Goal: Task Accomplishment & Management: Use online tool/utility

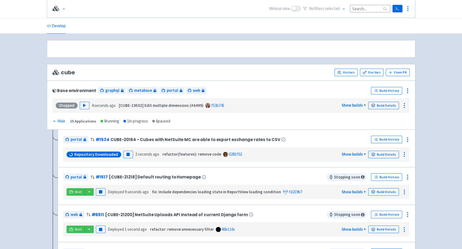
scroll to position [43, 0]
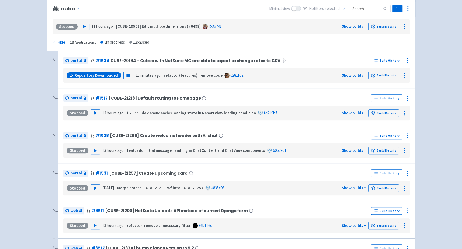
scroll to position [80, 0]
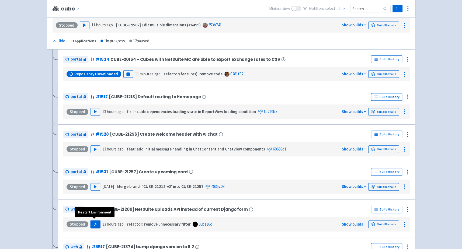
click at [94, 223] on polygon "button" at bounding box center [95, 224] width 2 height 3
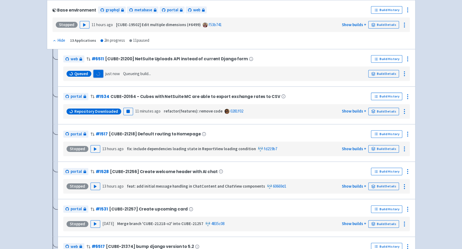
scroll to position [0, 0]
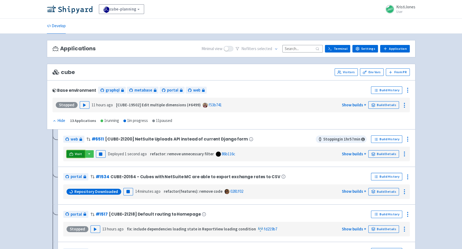
click at [72, 154] on icon at bounding box center [71, 154] width 4 height 4
click at [409, 137] on icon at bounding box center [407, 139] width 6 height 6
click at [384, 161] on span "Env Vars" at bounding box center [387, 161] width 36 height 8
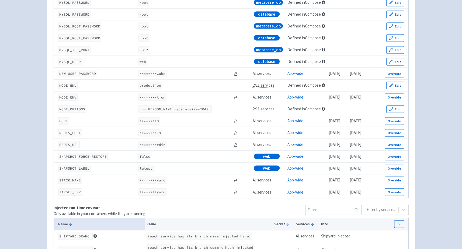
scroll to position [743, 0]
click at [396, 155] on button "Override" at bounding box center [393, 157] width 19 height 8
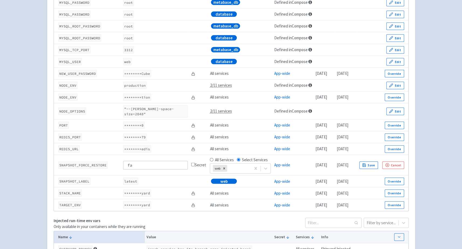
type input "f"
type input "true"
click at [378, 162] on button "Save" at bounding box center [368, 165] width 19 height 8
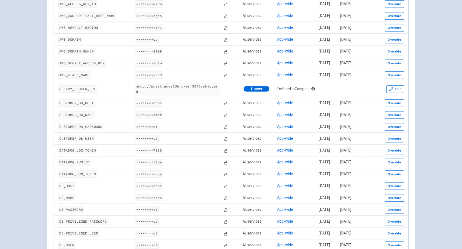
scroll to position [0, 0]
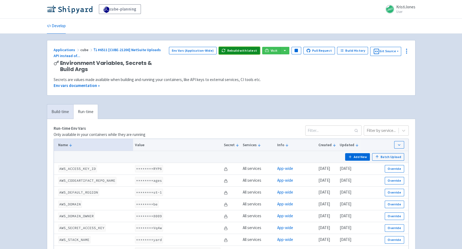
click at [238, 51] on button "Rebuild with latest" at bounding box center [239, 51] width 41 height 8
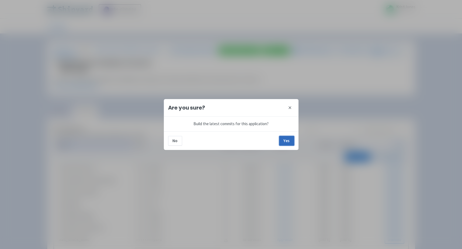
click at [289, 137] on button "Yes" at bounding box center [286, 141] width 15 height 10
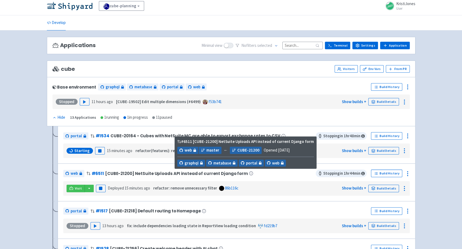
scroll to position [4, 0]
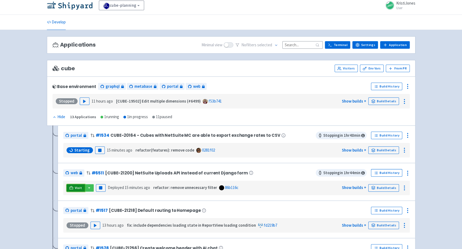
click at [80, 184] on link "Visit" at bounding box center [75, 188] width 18 height 8
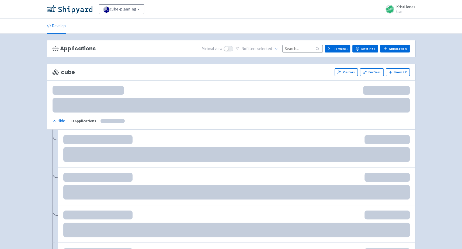
scroll to position [4, 0]
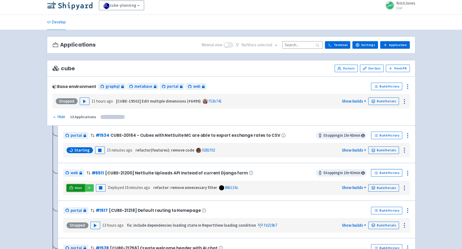
click at [75, 187] on span "Visit" at bounding box center [78, 188] width 7 height 4
click at [99, 186] on rect "button" at bounding box center [100, 187] width 3 height 3
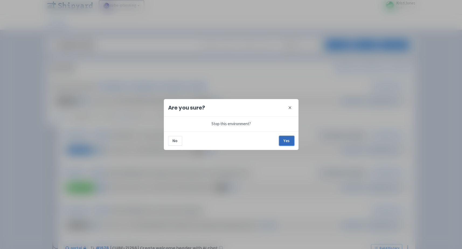
click at [293, 139] on button "Yes" at bounding box center [286, 141] width 15 height 10
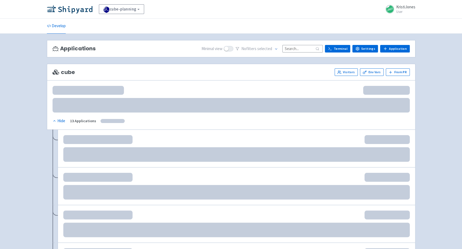
scroll to position [4, 0]
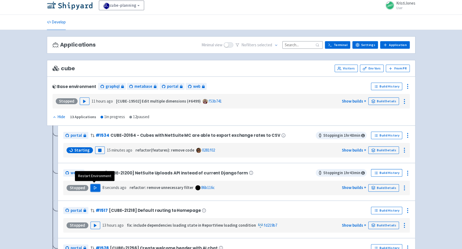
click at [94, 186] on icon "button" at bounding box center [95, 188] width 4 height 4
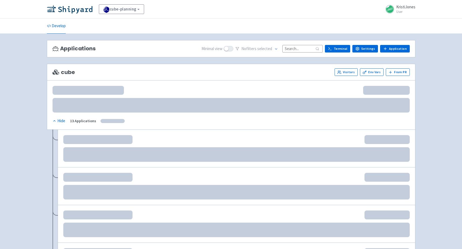
scroll to position [4, 0]
